Goal: Task Accomplishment & Management: Manage account settings

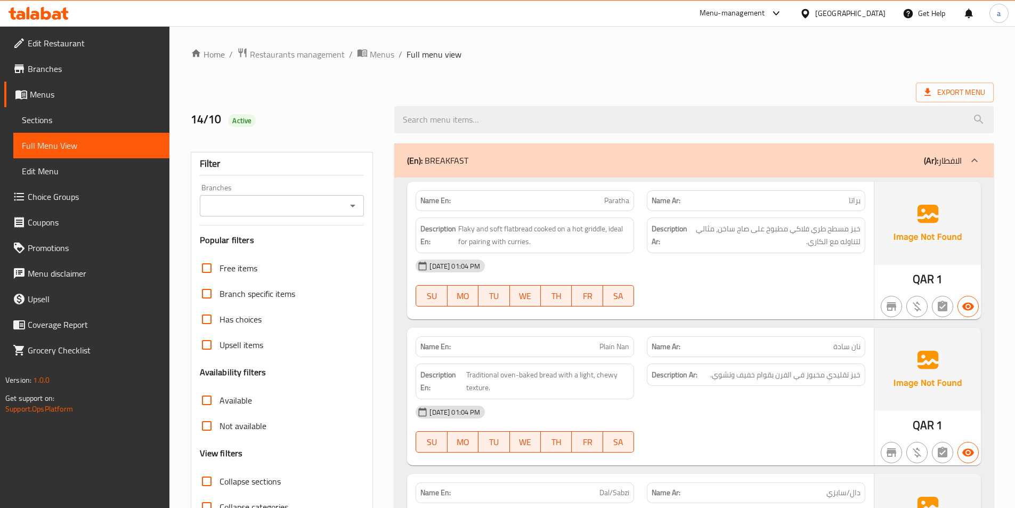
scroll to position [59, 0]
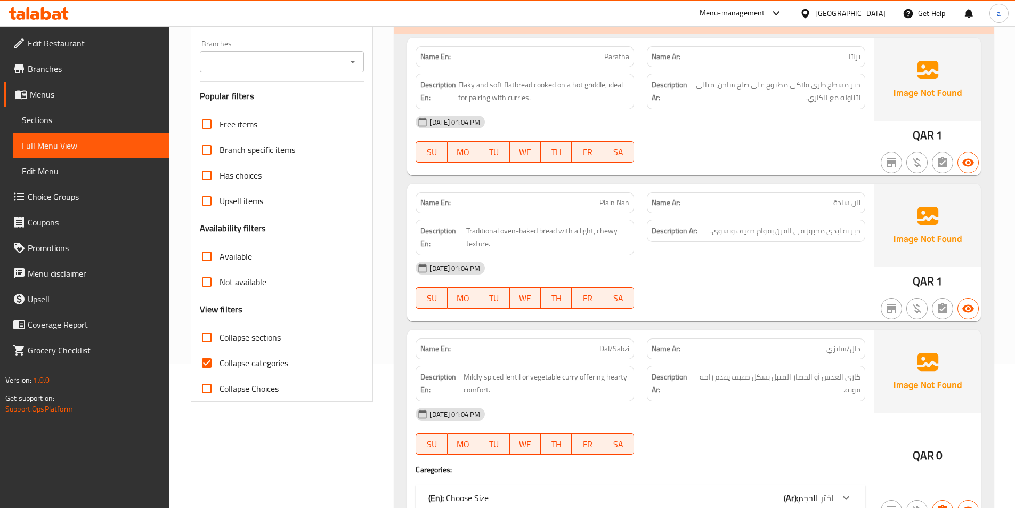
scroll to position [160, 0]
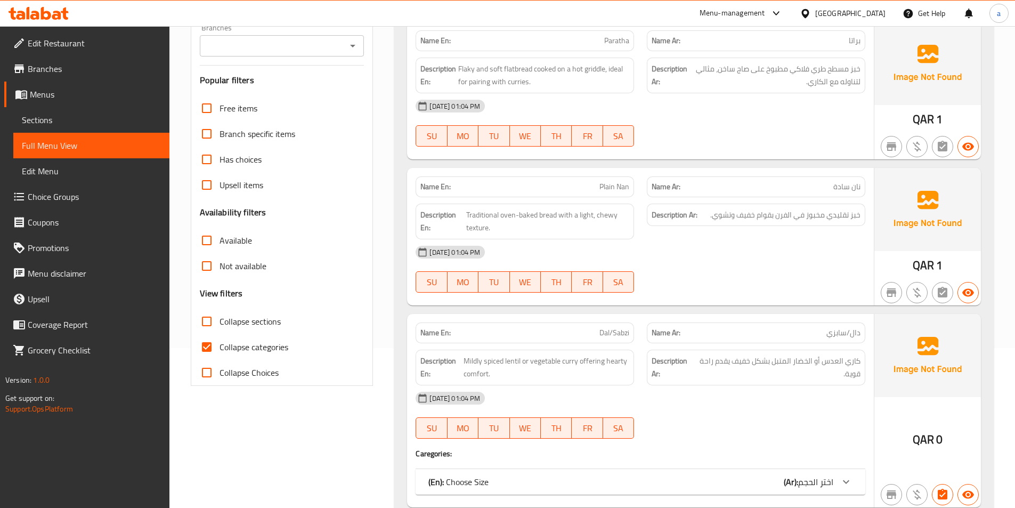
click at [211, 348] on input "Collapse categories" at bounding box center [207, 347] width 26 height 26
checkbox input "false"
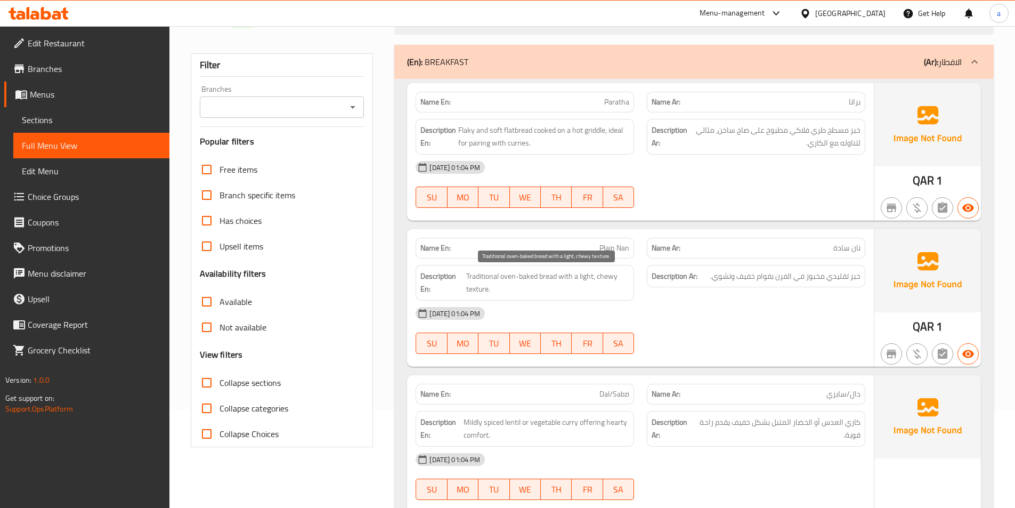
scroll to position [0, 0]
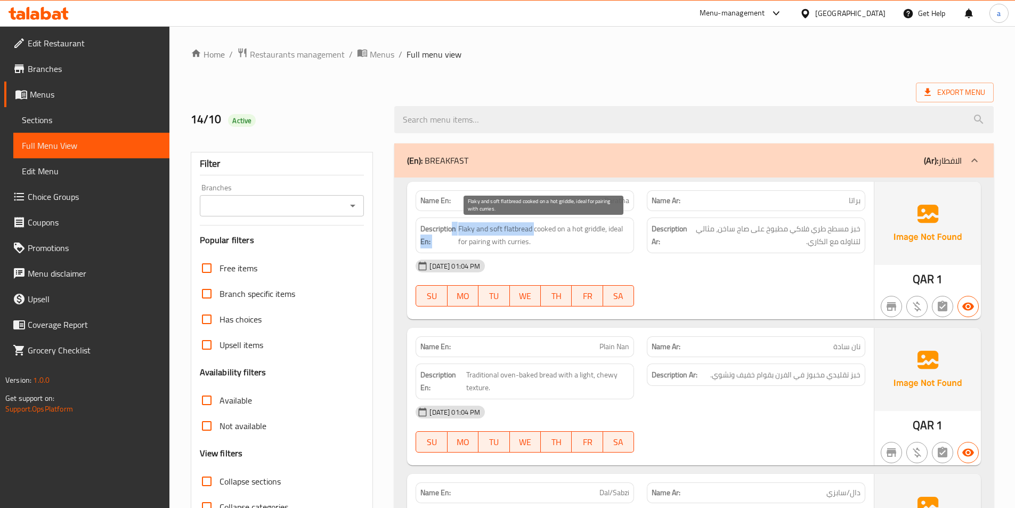
drag, startPoint x: 459, startPoint y: 229, endPoint x: 535, endPoint y: 229, distance: 75.7
click at [535, 229] on h6 "Description En: Flaky and soft flatbread cooked on a hot griddle, ideal for pai…" at bounding box center [524, 235] width 209 height 26
click at [481, 240] on span "Flaky and soft flatbread cooked on a hot griddle, ideal for pairing with currie…" at bounding box center [543, 235] width 171 height 26
click at [457, 228] on h6 "Description En: Flaky and soft flatbread cooked on a hot griddle, ideal for pai…" at bounding box center [524, 235] width 209 height 26
drag, startPoint x: 457, startPoint y: 228, endPoint x: 532, endPoint y: 243, distance: 76.3
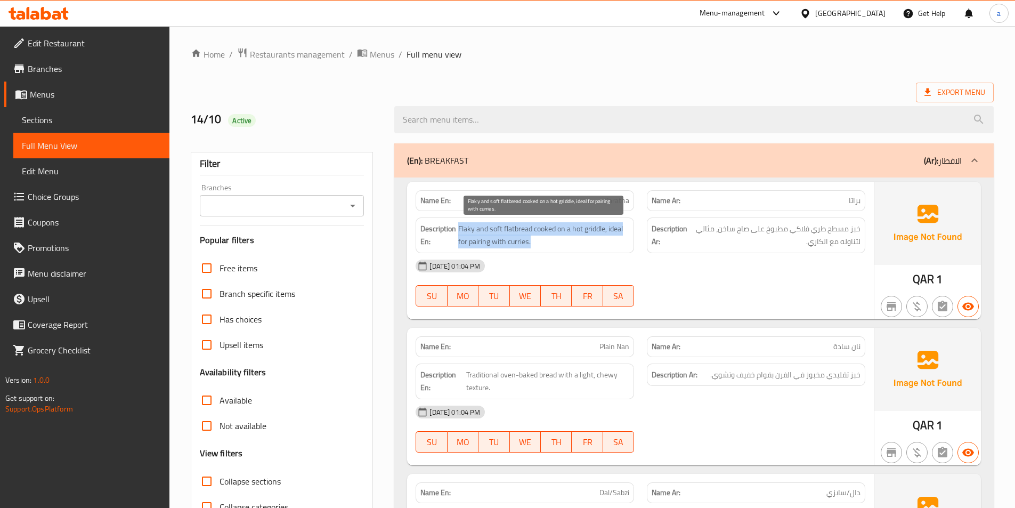
click at [532, 243] on h6 "Description En: Flaky and soft flatbread cooked on a hot griddle, ideal for pai…" at bounding box center [524, 235] width 209 height 26
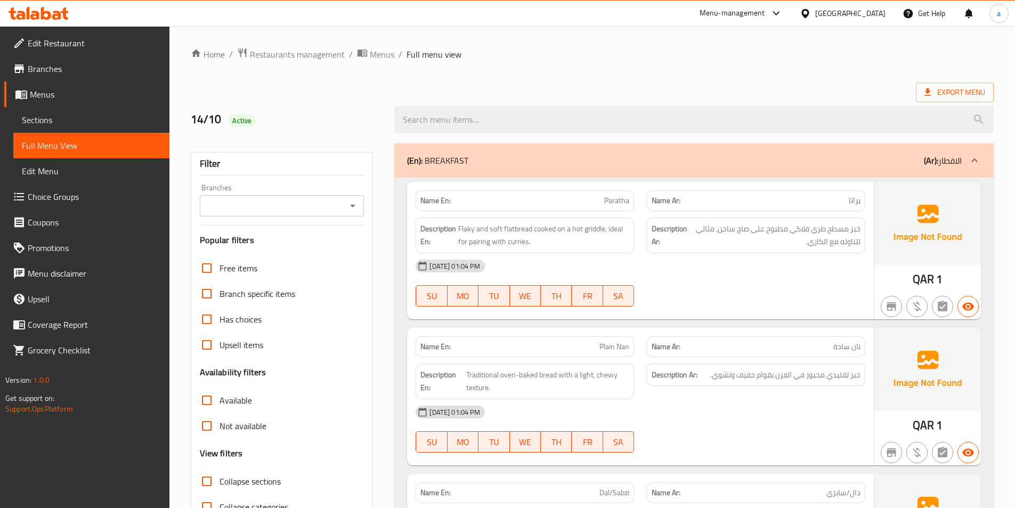
click at [612, 201] on span "Paratha" at bounding box center [616, 200] width 25 height 11
click at [857, 205] on span "براتا" at bounding box center [855, 200] width 12 height 11
click at [852, 230] on span "خبز مسطح طري فلاكي مطبوخ على صاج ساخن، مثالي لتناوله مع الكاري." at bounding box center [774, 235] width 171 height 26
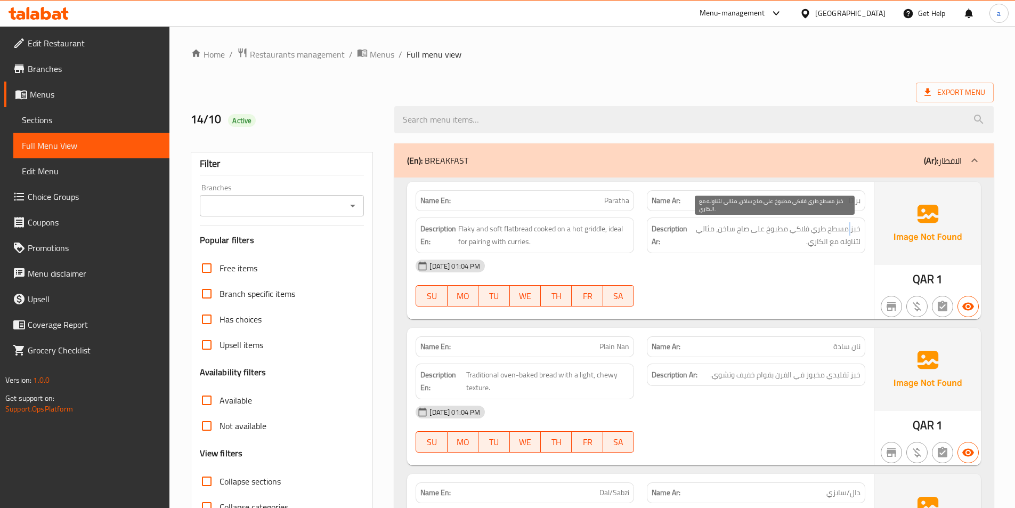
click at [852, 230] on span "خبز مسطح طري فلاكي مطبوخ على صاج ساخن، مثالي لتناوله مع الكاري." at bounding box center [774, 235] width 171 height 26
drag, startPoint x: 862, startPoint y: 225, endPoint x: 782, endPoint y: 240, distance: 80.9
click at [782, 240] on div "Description Ar: خبز مسطح طري فلاكي مطبوخ على صاج ساخن، مثالي لتناوله مع الكاري." at bounding box center [756, 235] width 218 height 36
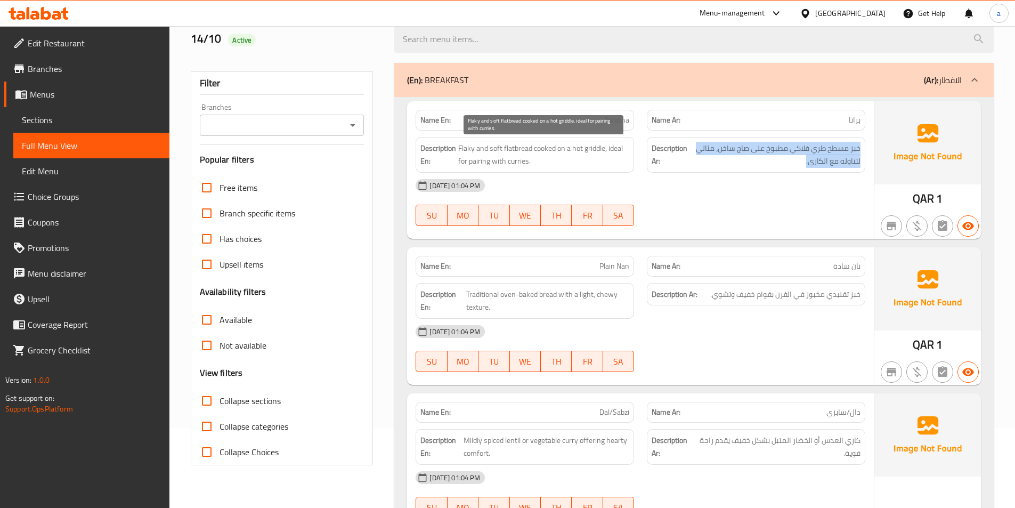
scroll to position [107, 0]
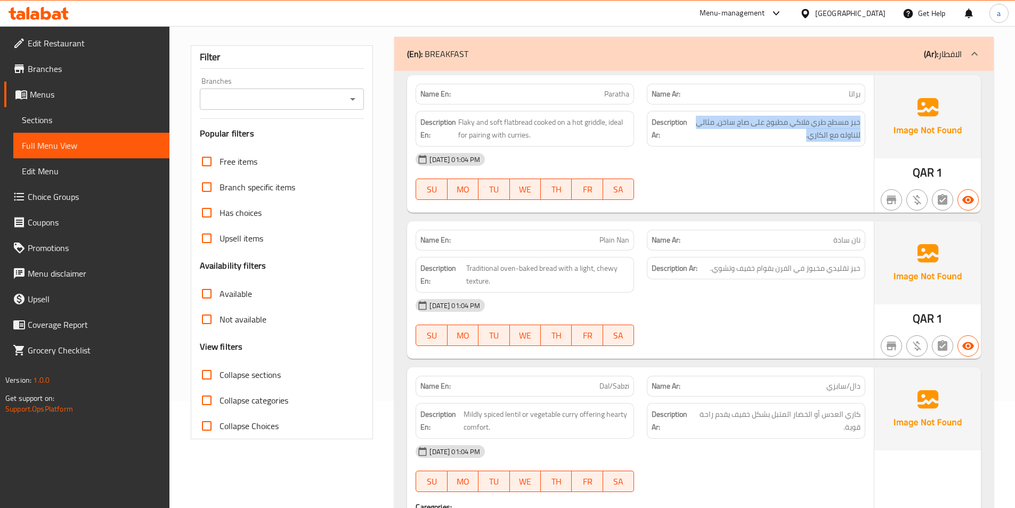
click at [611, 63] on div "(En): BREAKFAST (Ar): الافطار" at bounding box center [693, 54] width 599 height 34
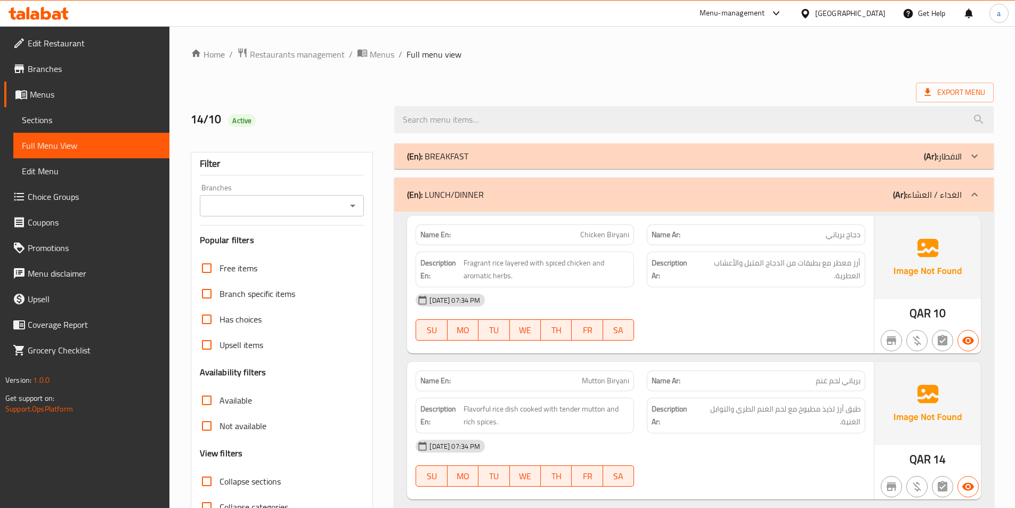
scroll to position [53, 0]
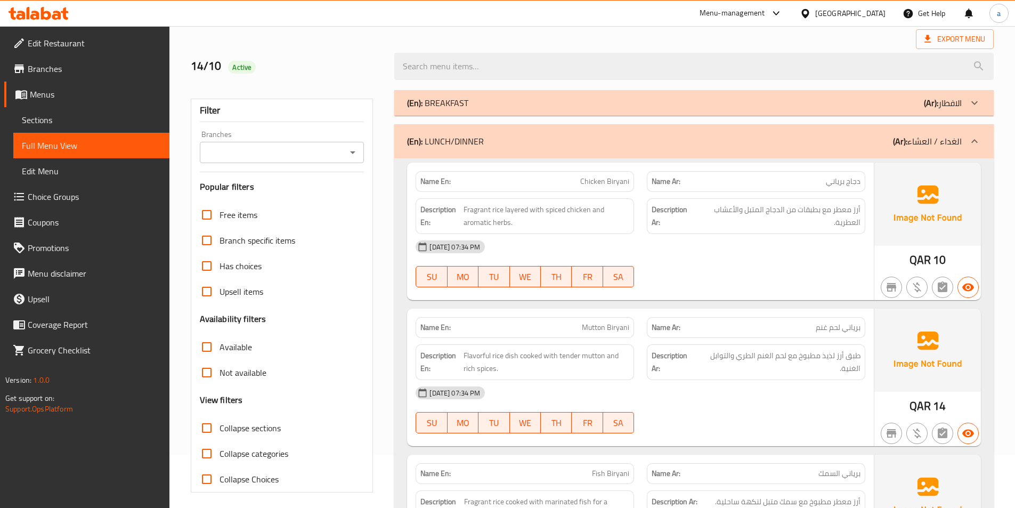
click at [216, 427] on input "Collapse sections" at bounding box center [207, 428] width 26 height 26
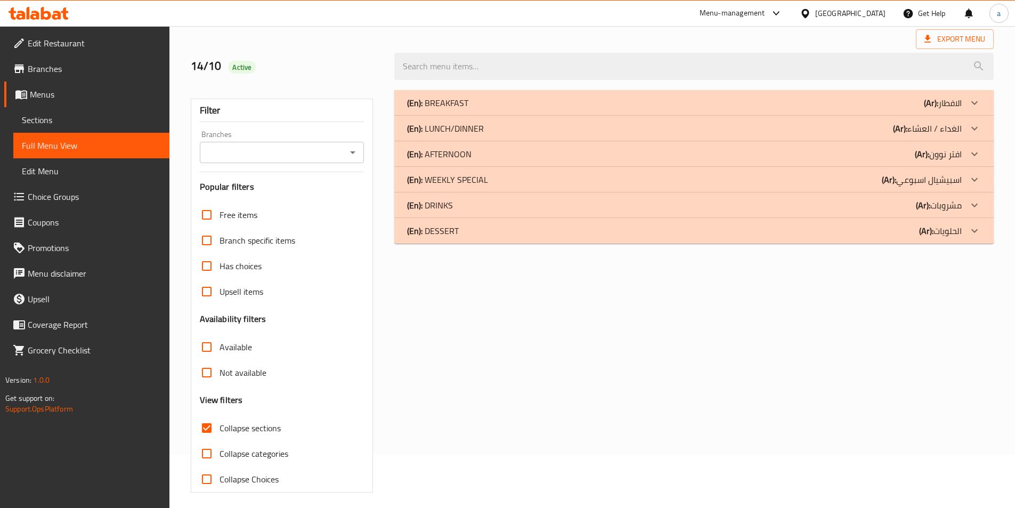
click at [889, 152] on div "(En): AFTERNOON (Ar): افتر نوون" at bounding box center [684, 154] width 555 height 13
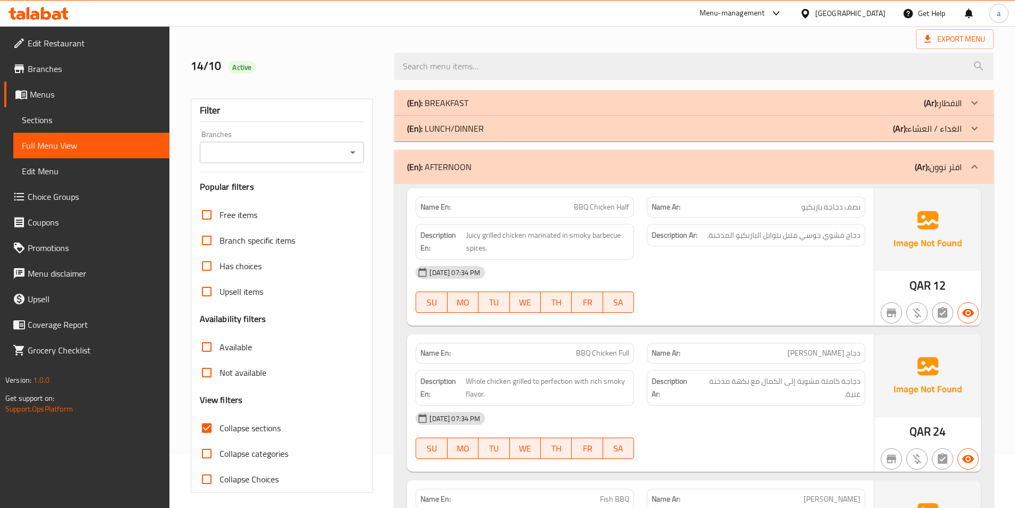
drag, startPoint x: 935, startPoint y: 169, endPoint x: 962, endPoint y: 168, distance: 27.2
click at [962, 168] on div "(En): AFTERNOON (Ar): افتر نوون" at bounding box center [693, 167] width 599 height 34
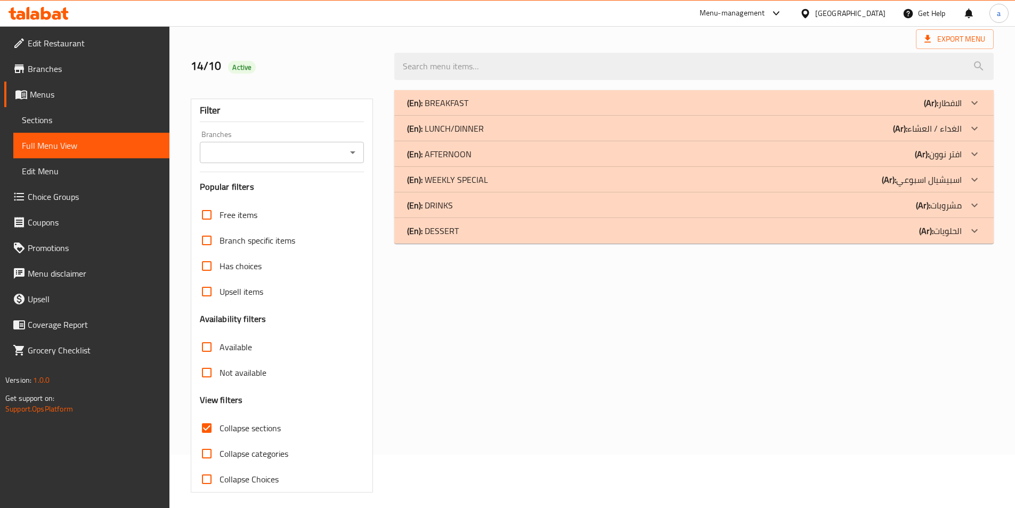
click at [522, 223] on div "(En): DESSERT (Ar): الحلويات" at bounding box center [693, 231] width 599 height 26
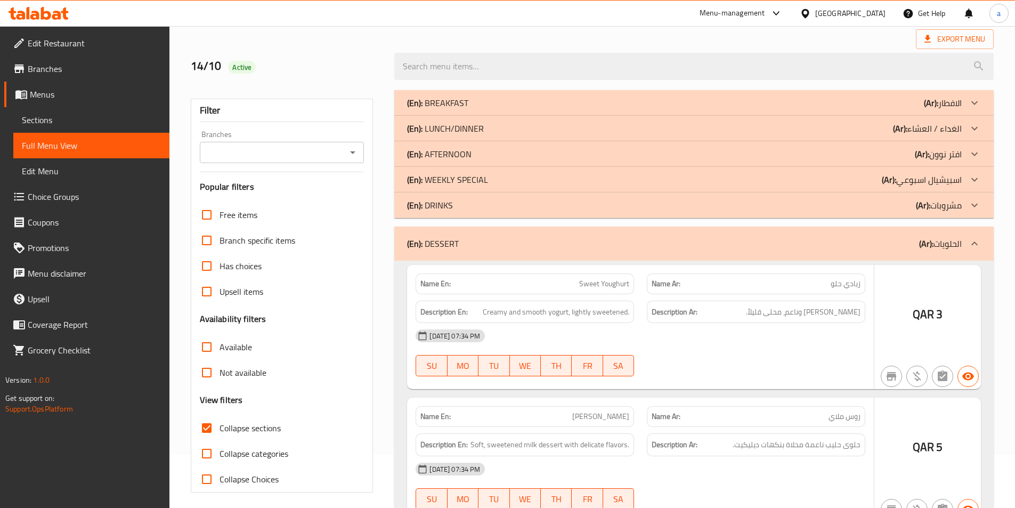
click at [521, 206] on div "(En): DRINKS (Ar): مشروبات" at bounding box center [684, 205] width 555 height 13
click at [529, 183] on div "(En): WEEKLY SPECIAL (Ar): اسبيشيال اسبوعي" at bounding box center [684, 179] width 555 height 13
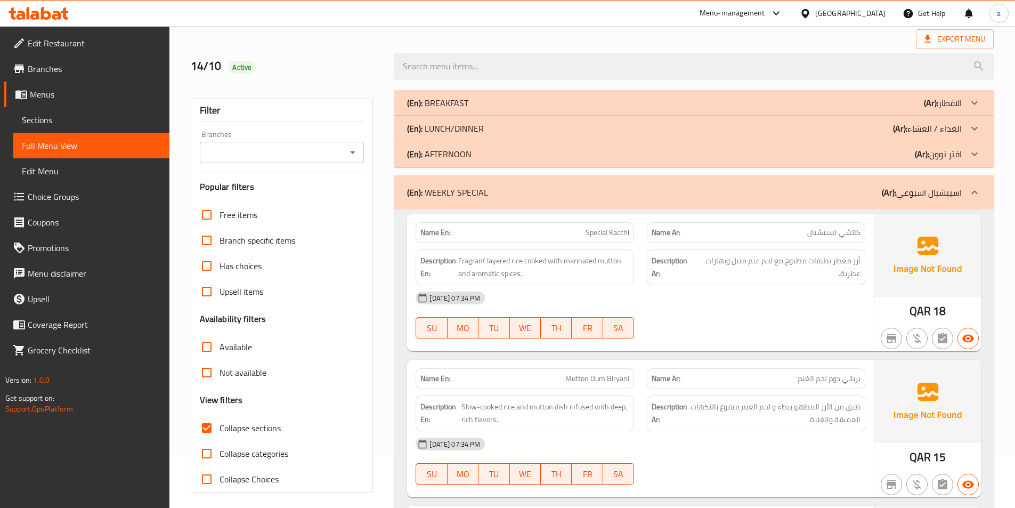
click at [497, 156] on div "(En): AFTERNOON (Ar): افتر نوون" at bounding box center [684, 154] width 555 height 13
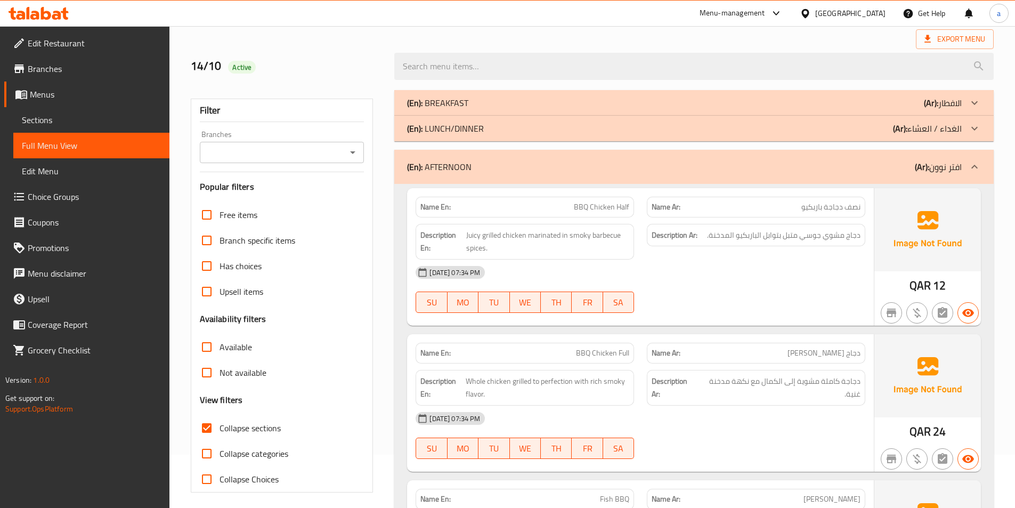
click at [510, 129] on div "(En): LUNCH/DINNER (Ar): الغداء / العشاء" at bounding box center [684, 128] width 555 height 13
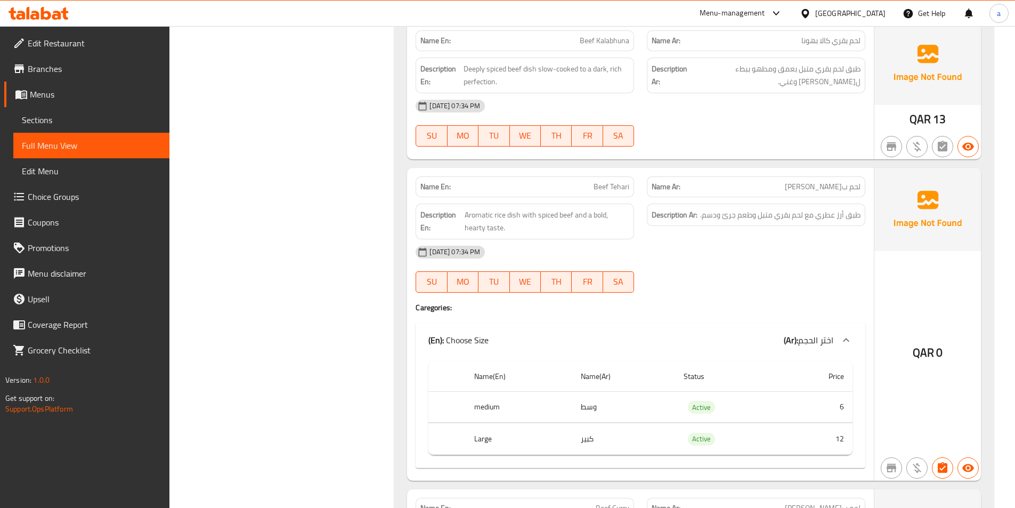
scroll to position [0, 0]
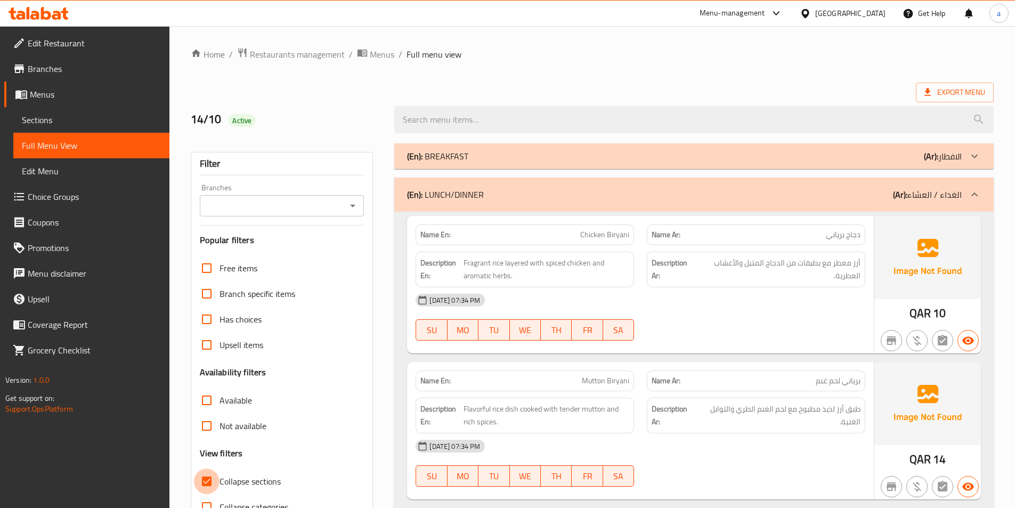
click at [201, 475] on input "Collapse sections" at bounding box center [207, 481] width 26 height 26
checkbox input "false"
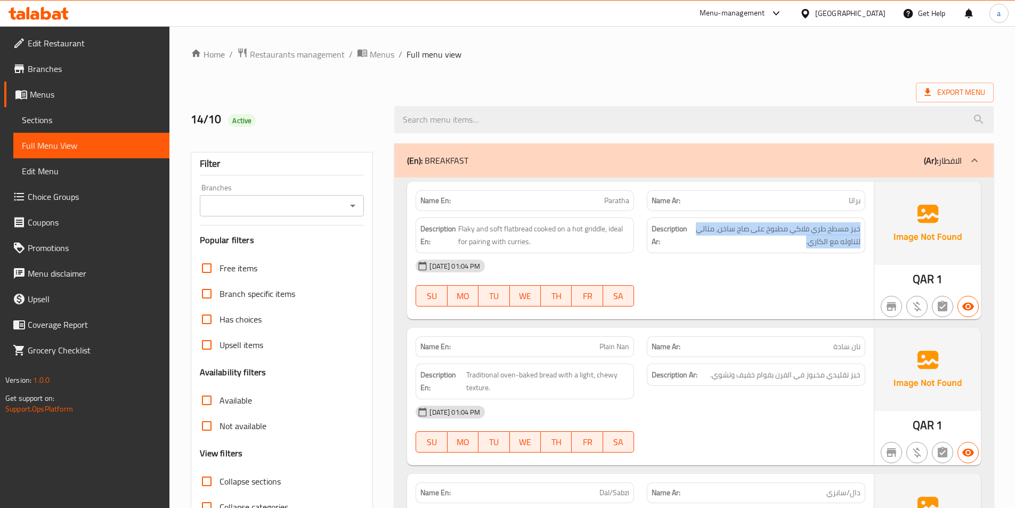
click at [557, 164] on div "(En): BREAKFAST (Ar): الافطار" at bounding box center [684, 160] width 555 height 13
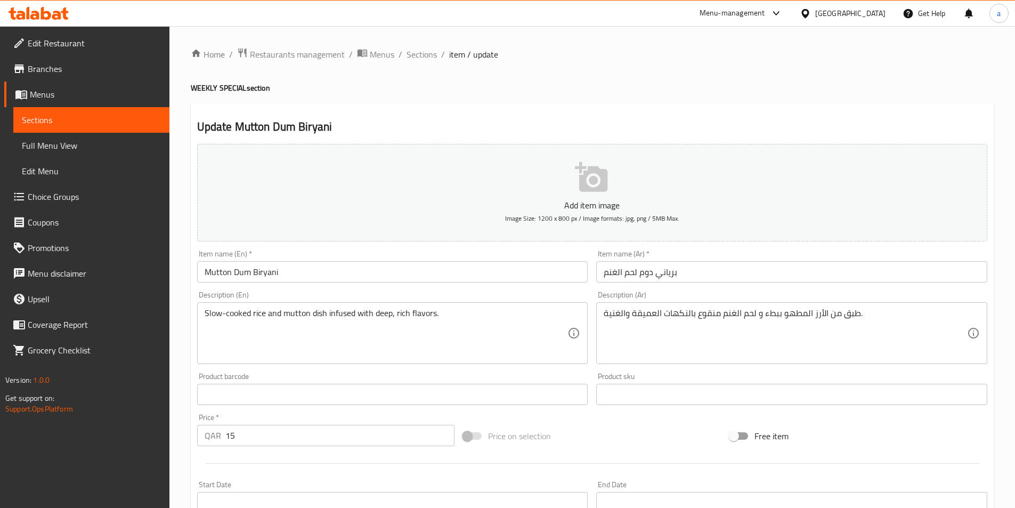
scroll to position [245, 0]
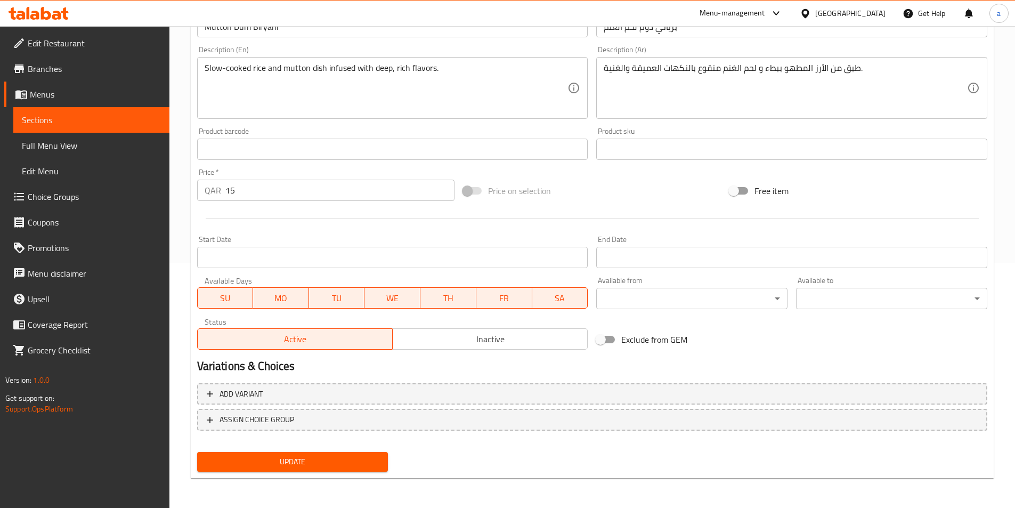
click at [72, 120] on span "Sections" at bounding box center [91, 119] width 139 height 13
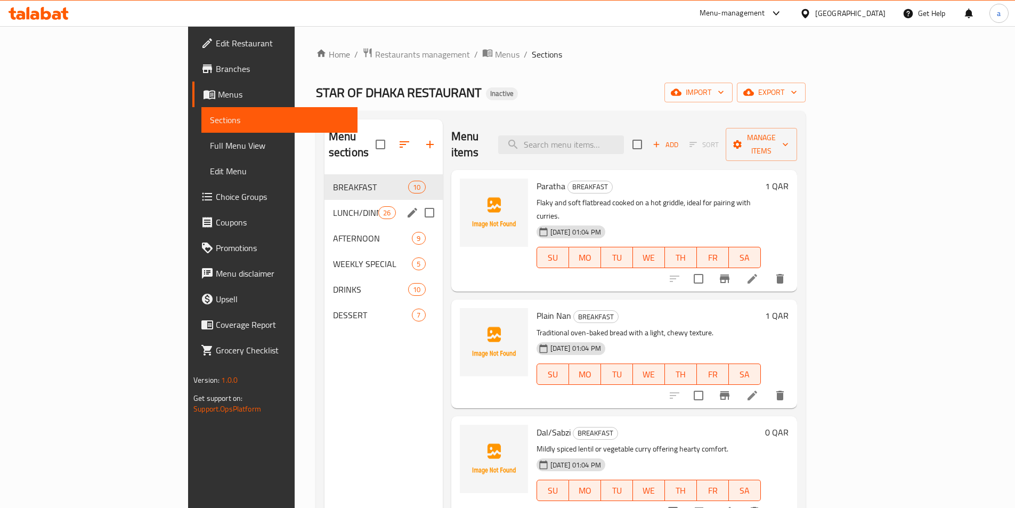
click at [406, 206] on icon "edit" at bounding box center [412, 212] width 13 height 13
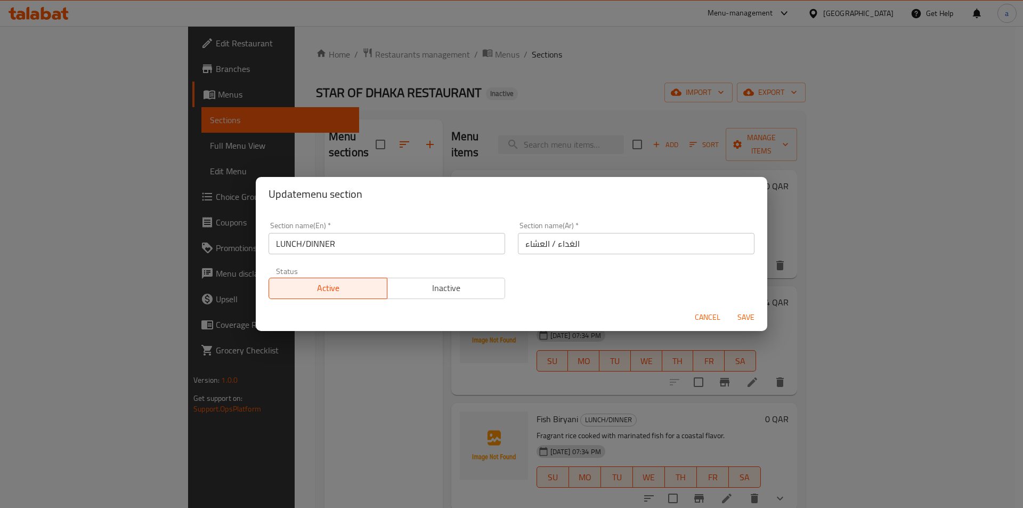
click at [537, 240] on input "الغداء / العشاء" at bounding box center [636, 243] width 237 height 21
click at [567, 245] on input "الغداء / العشاء" at bounding box center [636, 243] width 237 height 21
paste input "شاء"
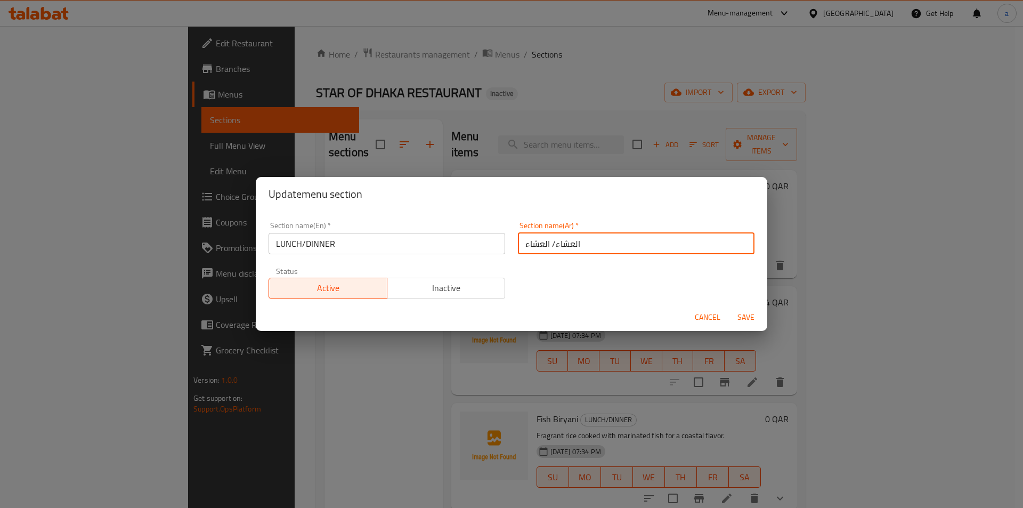
click at [536, 243] on input "العشاء/ العشاء" at bounding box center [636, 243] width 237 height 21
type input "العشاء/الغداء"
click at [738, 322] on span "Save" at bounding box center [746, 317] width 26 height 13
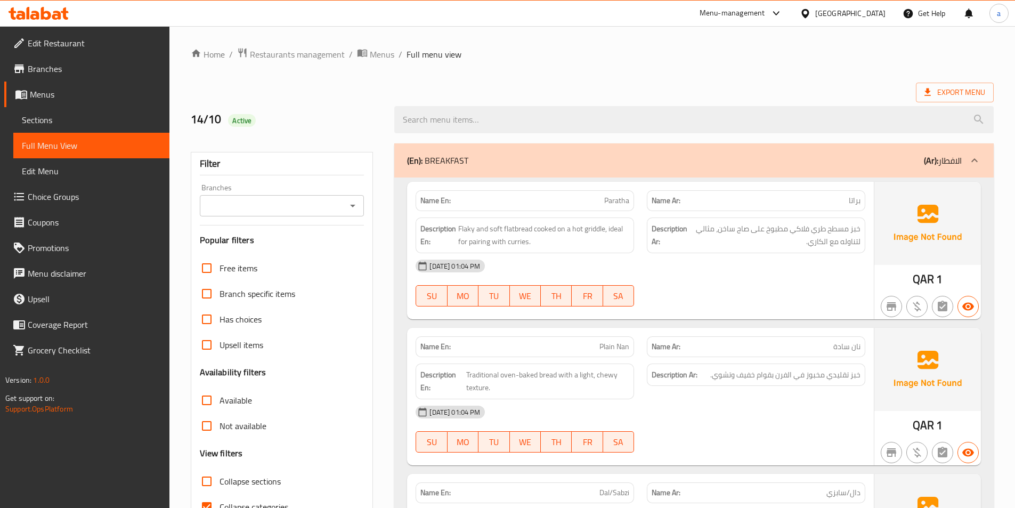
click at [528, 158] on div "(En): BREAKFAST (Ar): الافطار" at bounding box center [684, 160] width 555 height 13
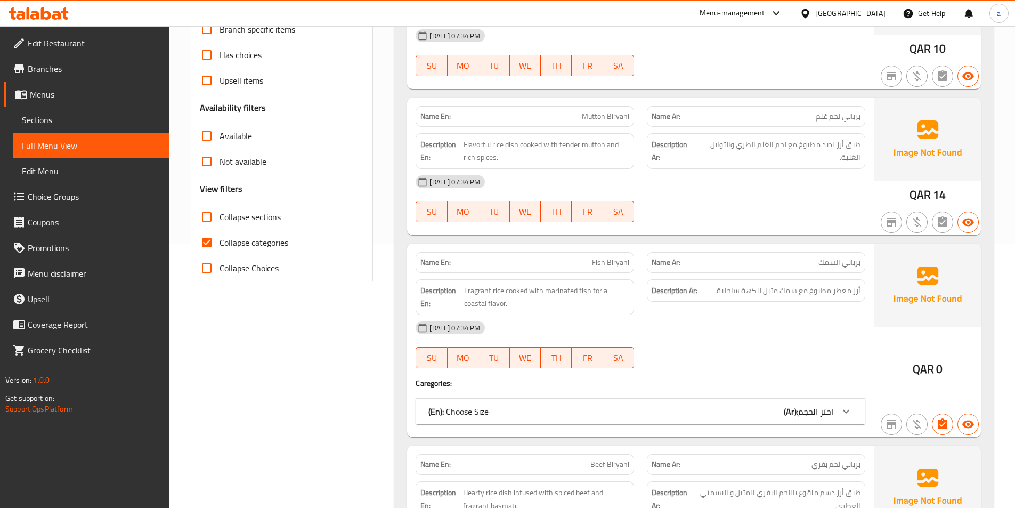
scroll to position [266, 0]
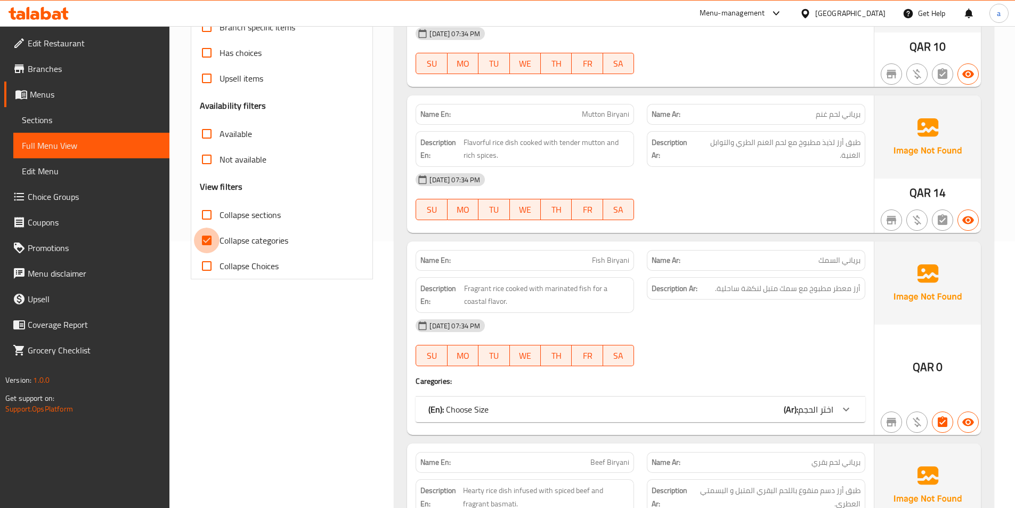
click at [202, 233] on input "Collapse categories" at bounding box center [207, 241] width 26 height 26
checkbox input "false"
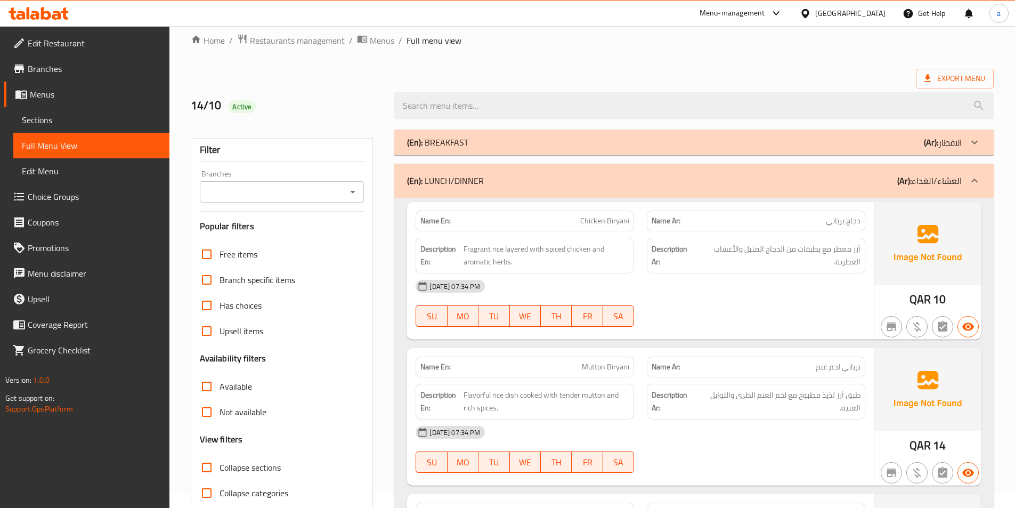
scroll to position [0, 0]
